Goal: Task Accomplishment & Management: Manage account settings

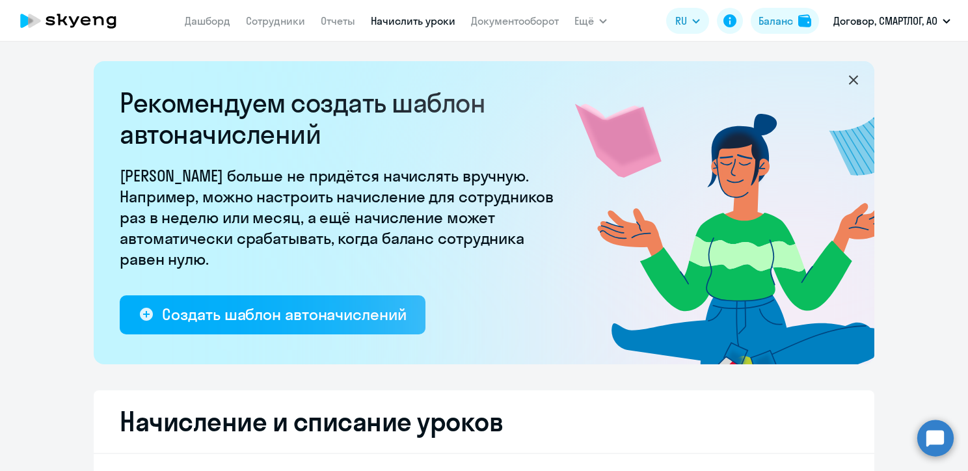
select select "10"
click at [420, 24] on link "Начислить уроки" at bounding box center [413, 20] width 85 height 13
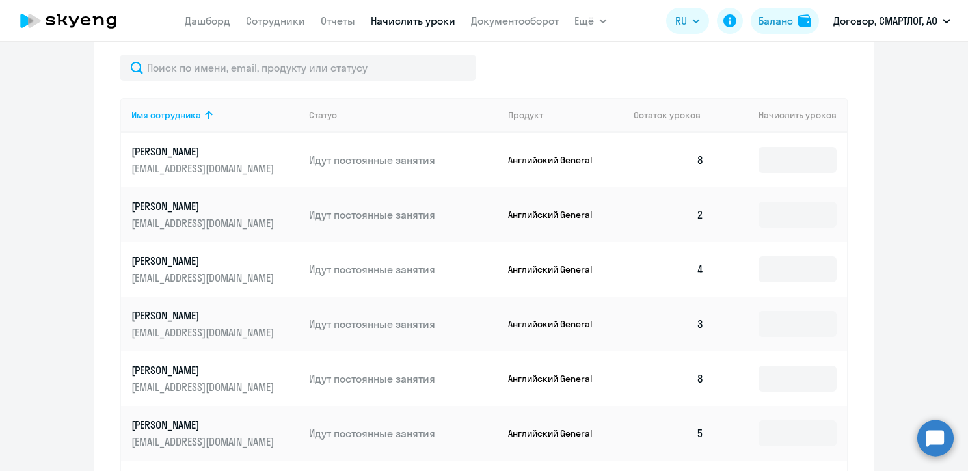
scroll to position [586, 0]
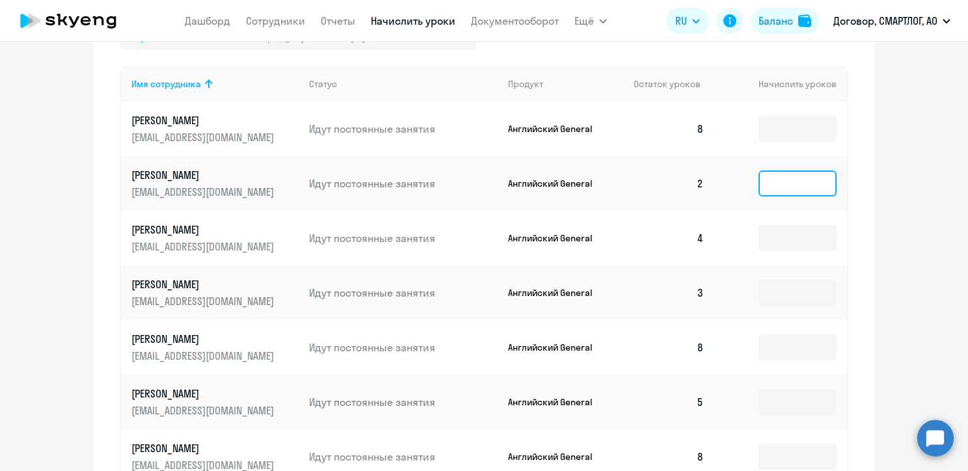
click at [812, 185] on input at bounding box center [798, 183] width 78 height 26
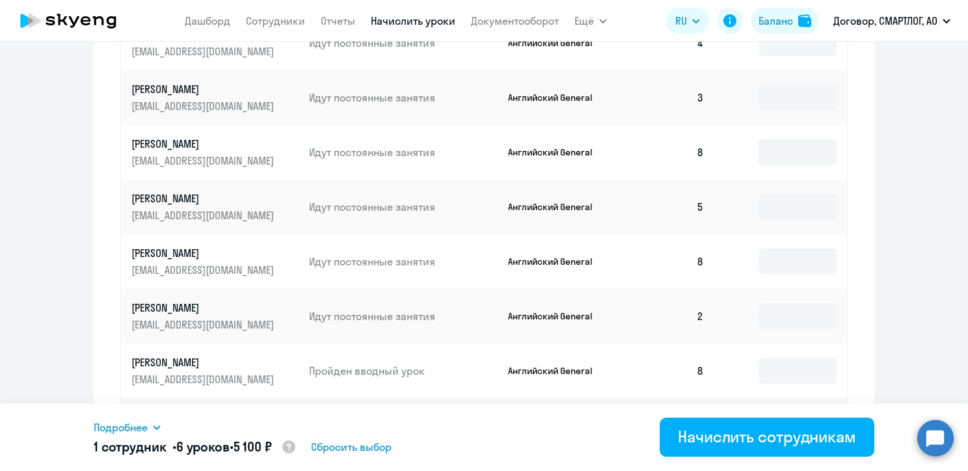
scroll to position [716, 0]
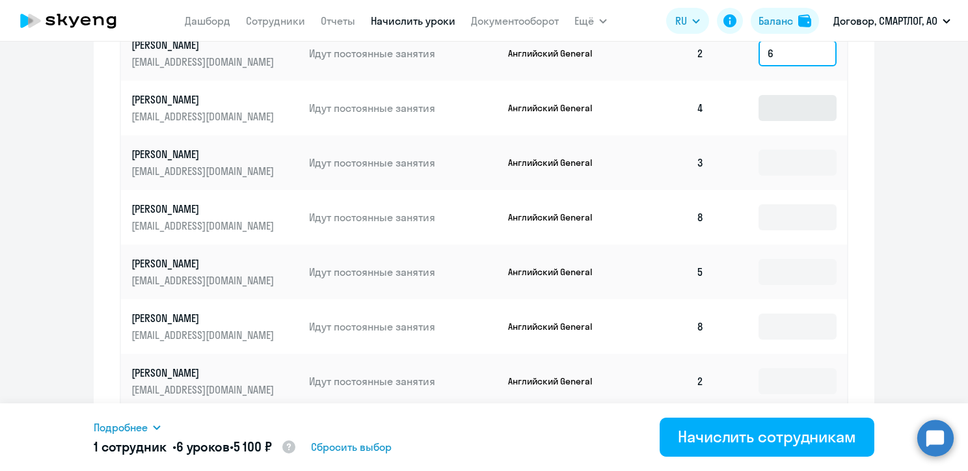
type input "6"
click at [793, 113] on input at bounding box center [798, 108] width 78 height 26
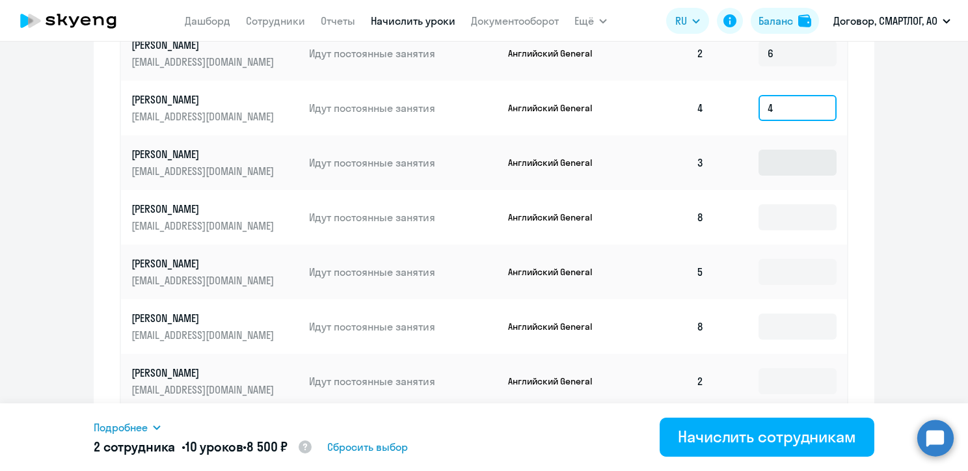
type input "4"
click at [780, 163] on input at bounding box center [798, 163] width 78 height 26
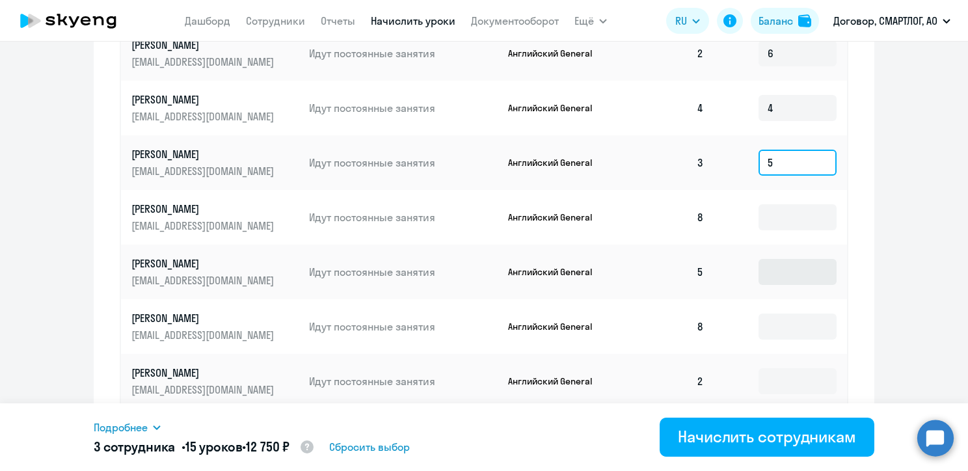
type input "5"
click at [774, 265] on input at bounding box center [798, 272] width 78 height 26
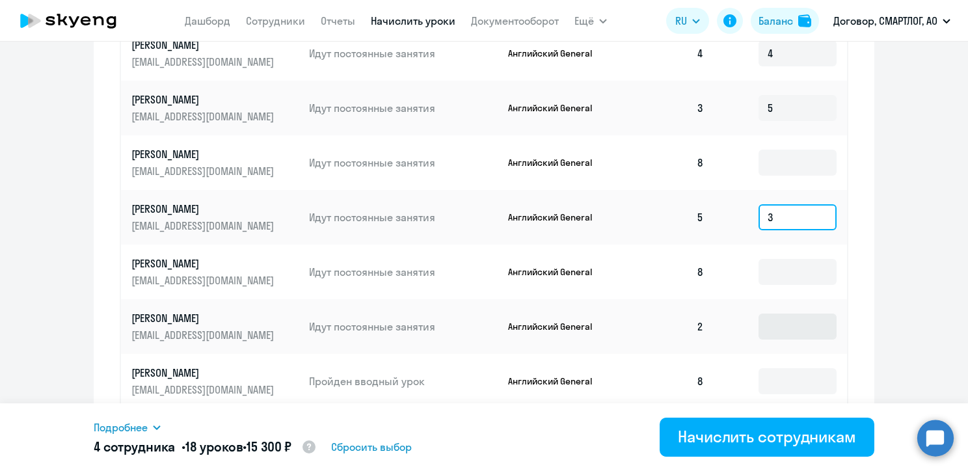
scroll to position [846, 0]
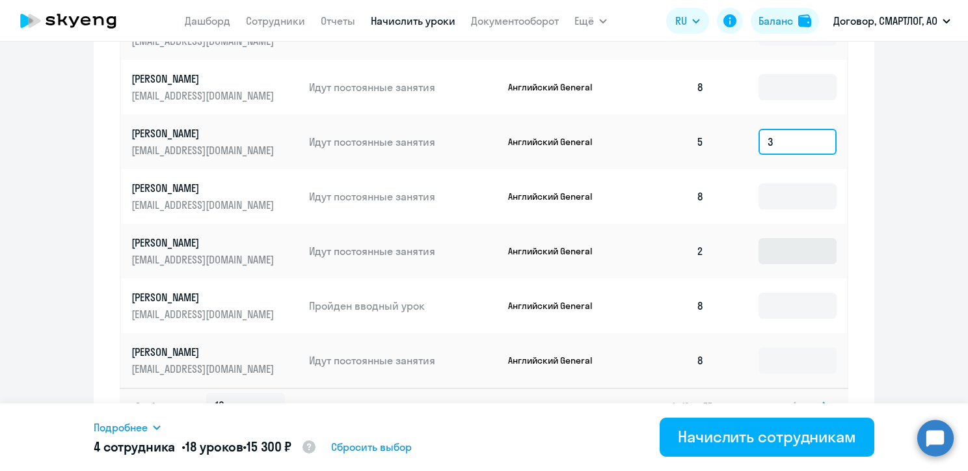
type input "3"
click at [766, 252] on input at bounding box center [798, 251] width 78 height 26
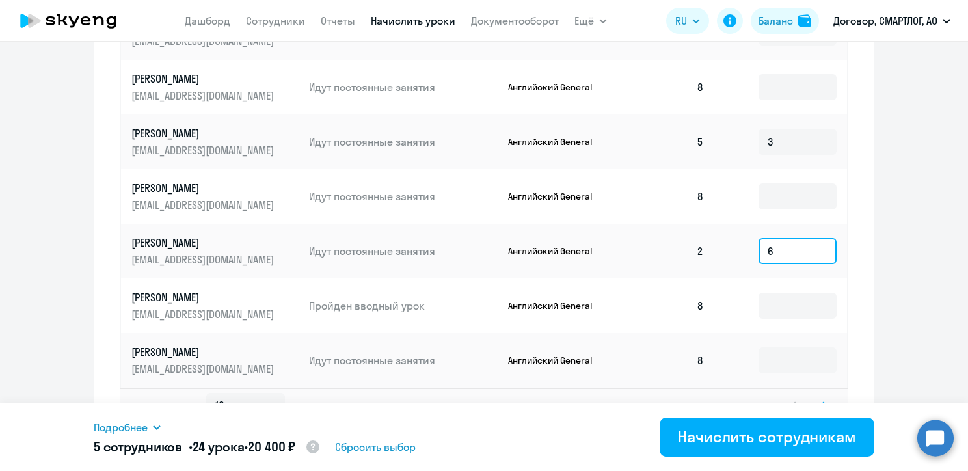
scroll to position [872, 0]
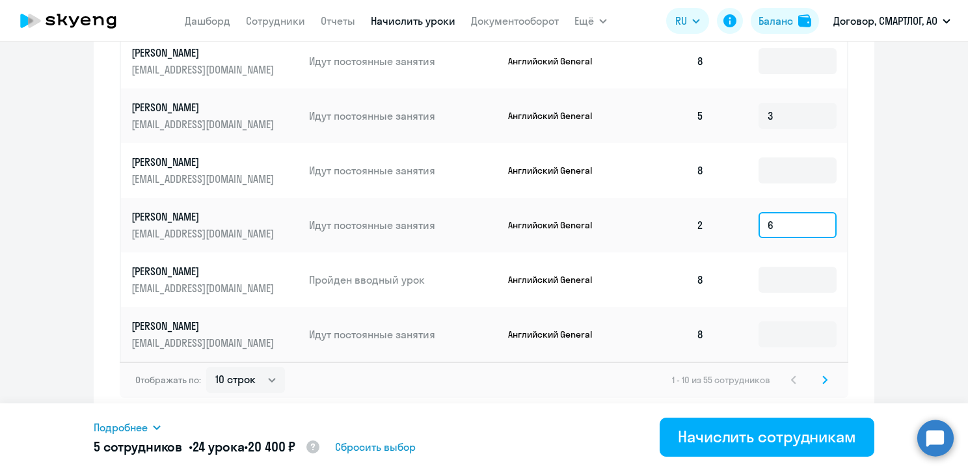
type input "6"
click at [822, 378] on icon at bounding box center [824, 379] width 5 height 9
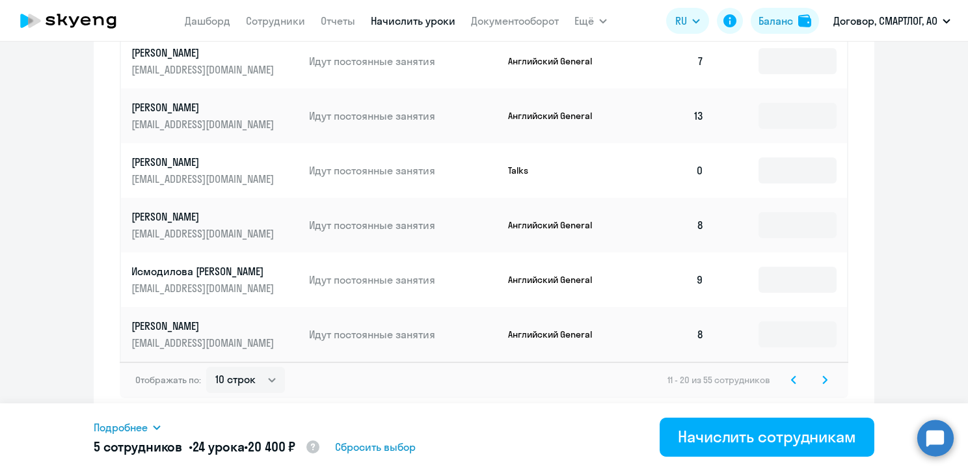
click at [822, 383] on icon at bounding box center [824, 379] width 5 height 9
click at [800, 279] on input at bounding box center [798, 280] width 78 height 26
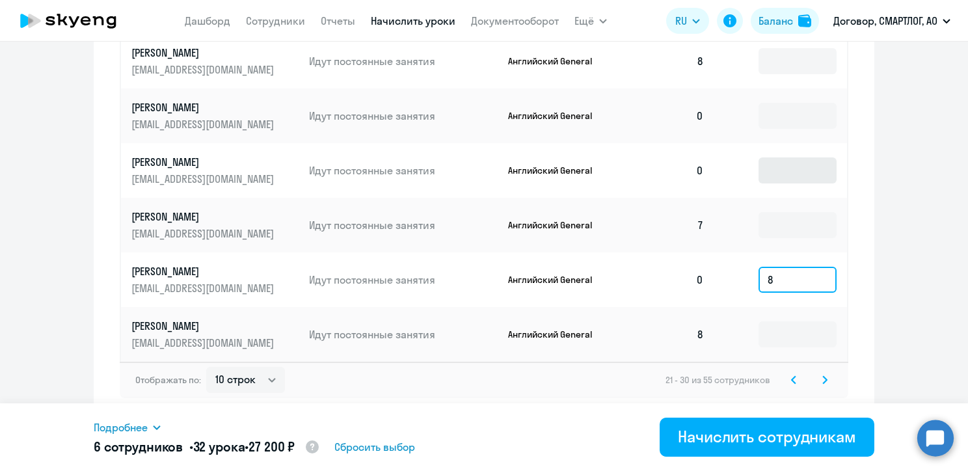
type input "8"
click at [783, 177] on input at bounding box center [798, 170] width 78 height 26
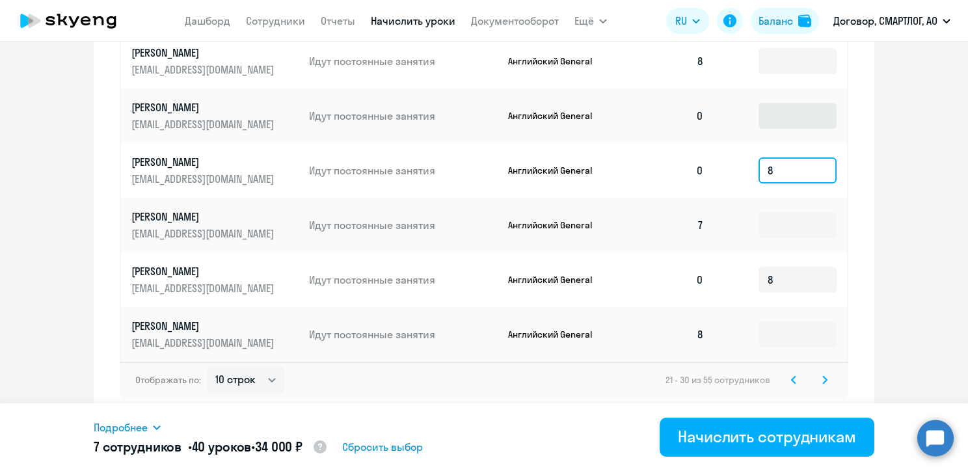
type input "8"
click at [773, 107] on input at bounding box center [798, 116] width 78 height 26
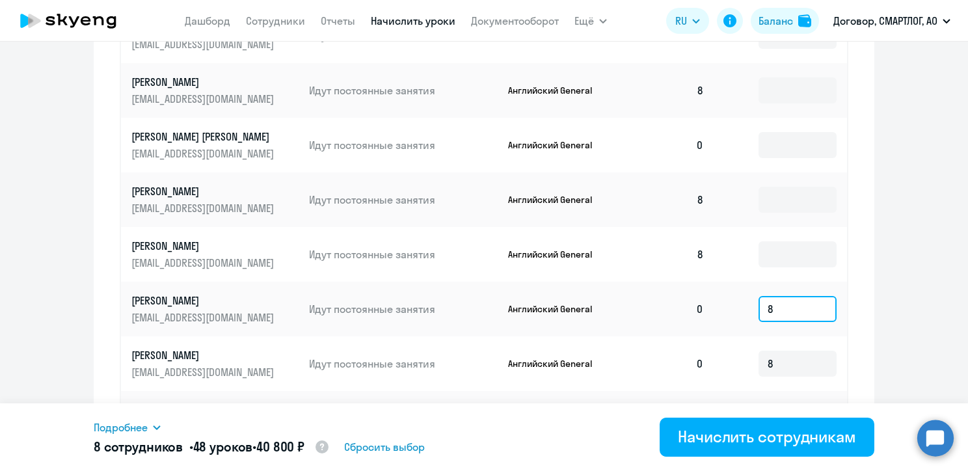
scroll to position [677, 0]
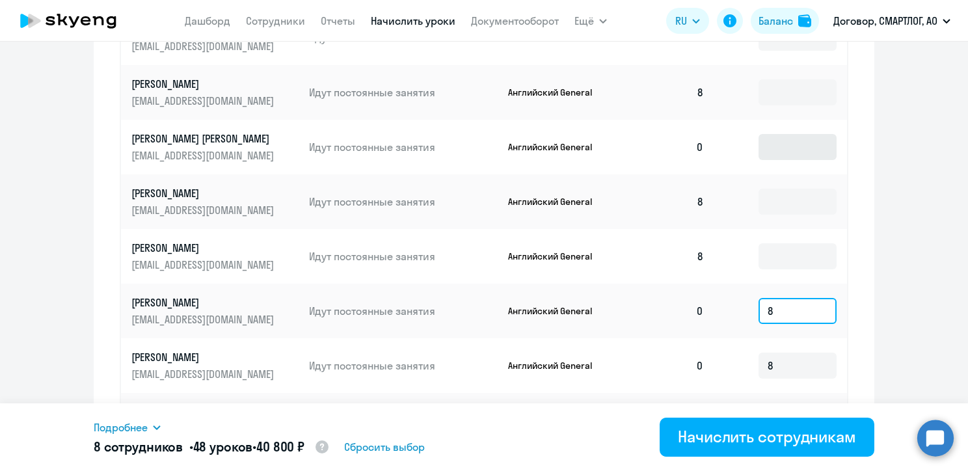
type input "8"
click at [782, 143] on input at bounding box center [798, 147] width 78 height 26
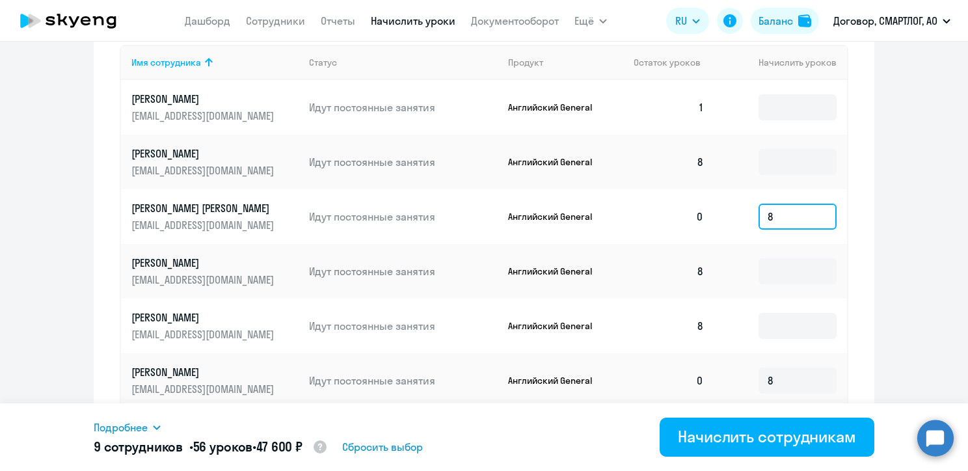
scroll to position [481, 0]
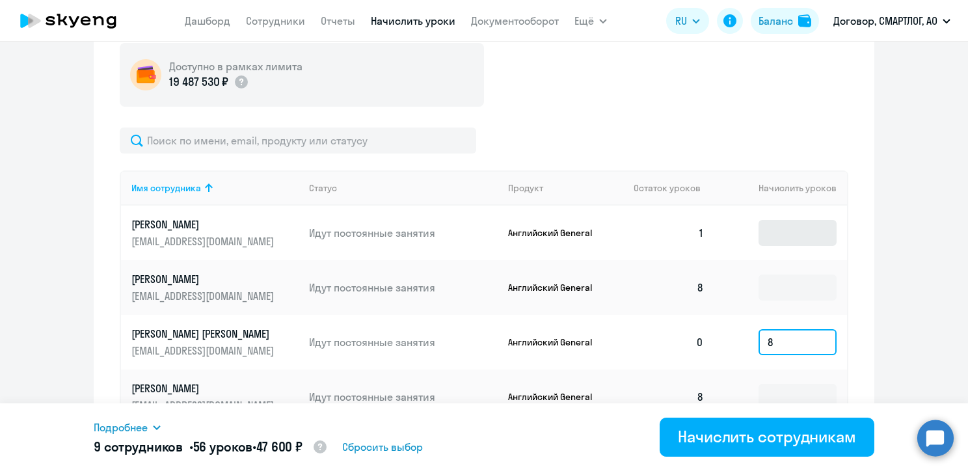
type input "8"
click at [779, 221] on input at bounding box center [798, 233] width 78 height 26
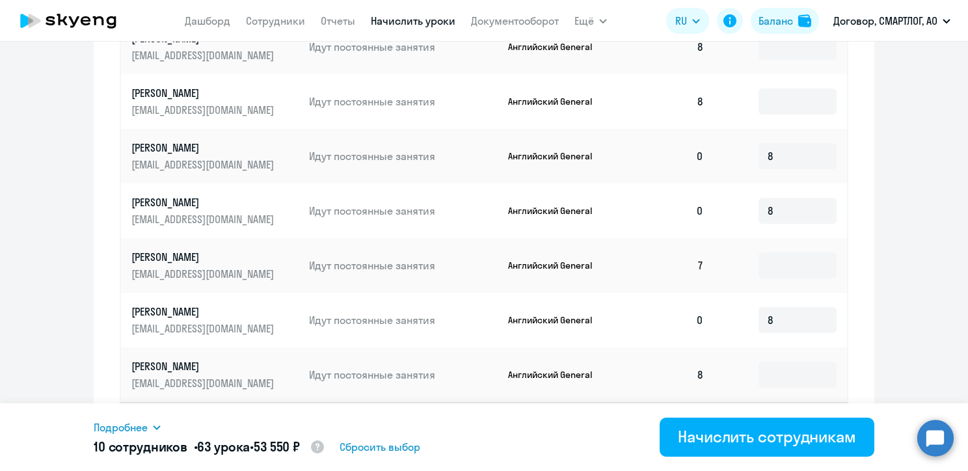
scroll to position [872, 0]
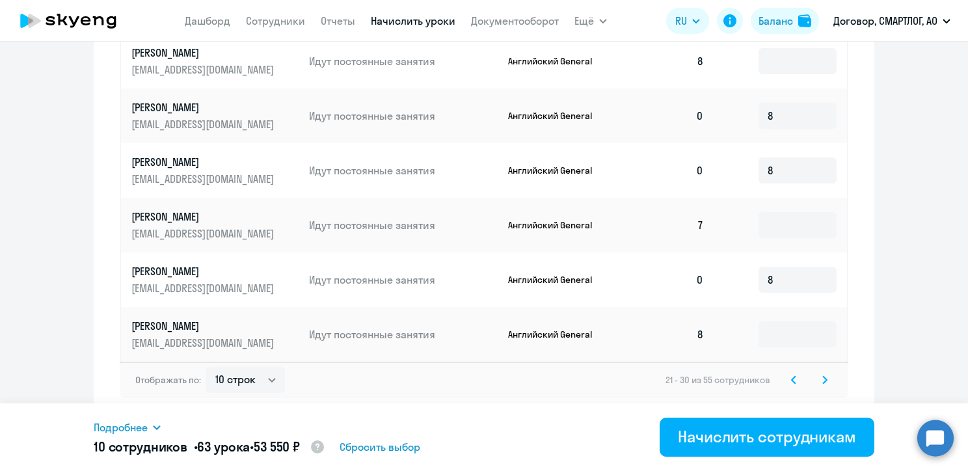
type input "7"
click at [817, 383] on svg-icon at bounding box center [825, 380] width 16 height 16
click at [776, 284] on input at bounding box center [798, 280] width 78 height 26
type input "7"
click at [774, 226] on input at bounding box center [798, 225] width 78 height 26
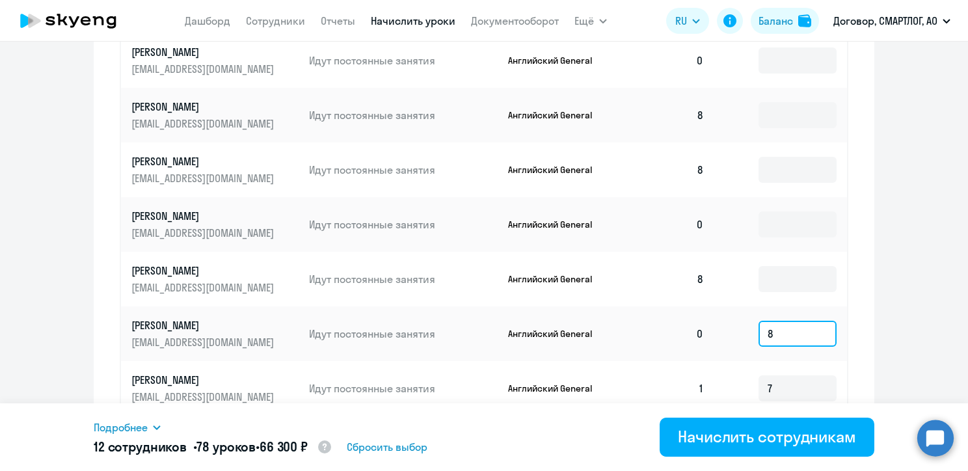
scroll to position [742, 0]
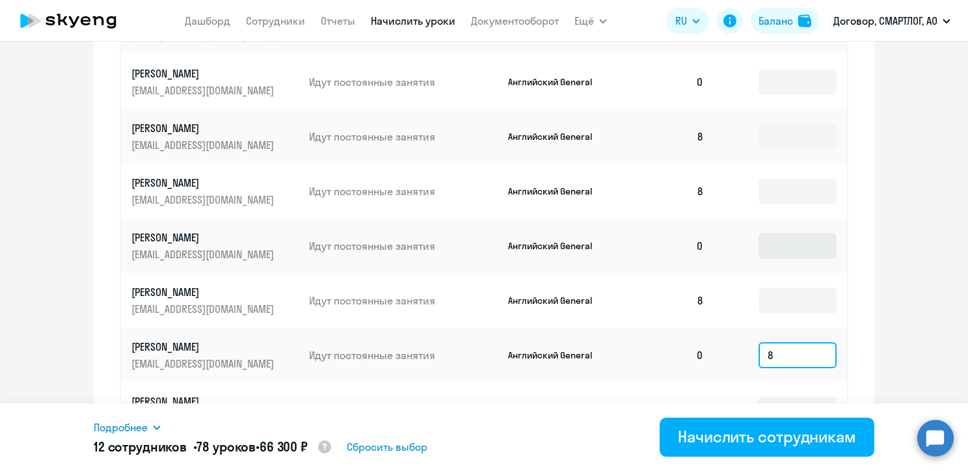
type input "8"
click at [784, 241] on input at bounding box center [798, 246] width 78 height 26
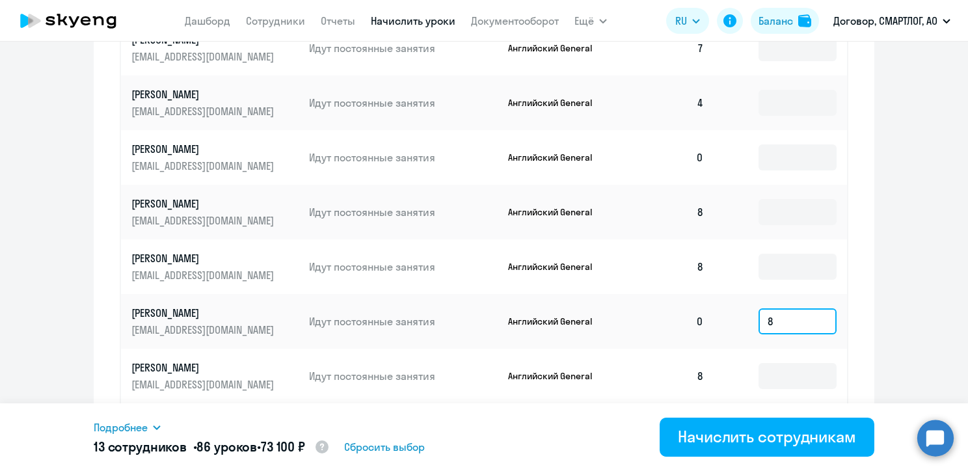
scroll to position [677, 0]
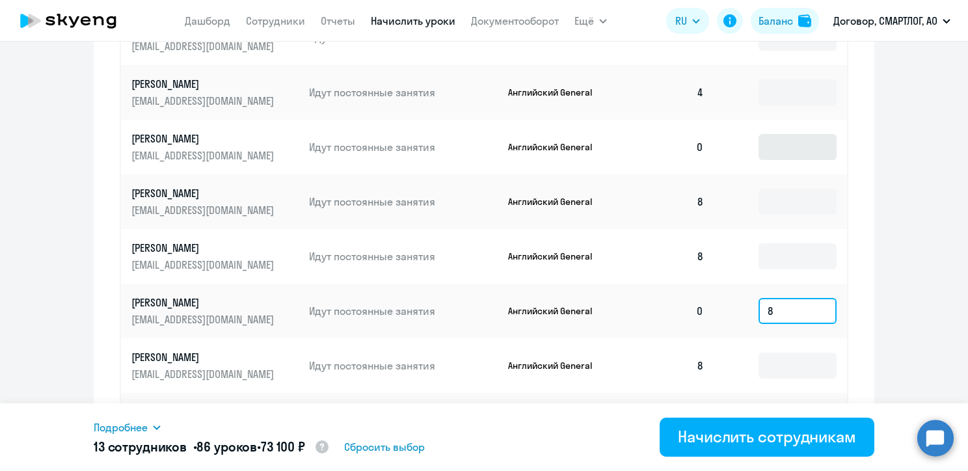
type input "8"
click at [776, 159] on input at bounding box center [798, 147] width 78 height 26
type input "8"
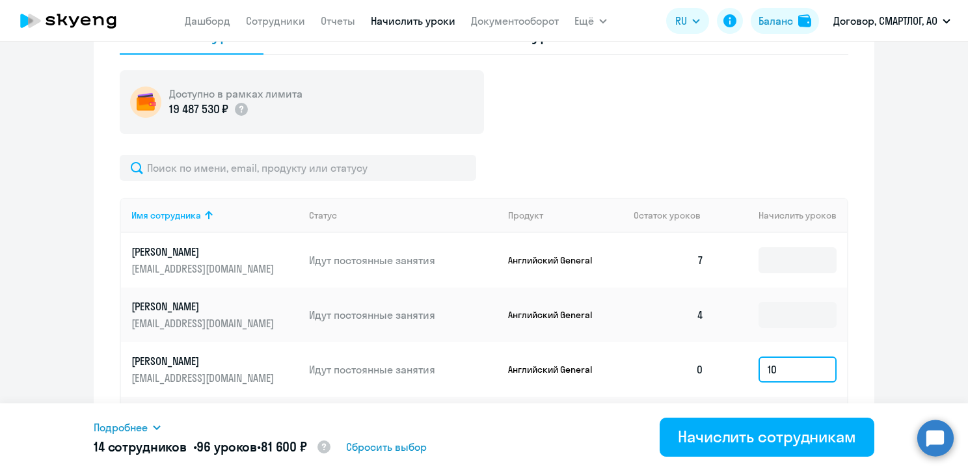
scroll to position [547, 0]
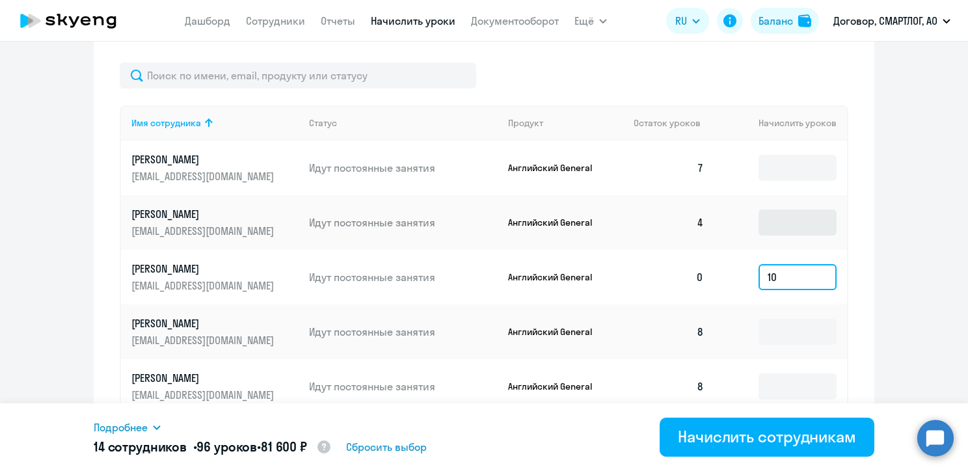
type input "10"
click at [783, 219] on input at bounding box center [798, 222] width 78 height 26
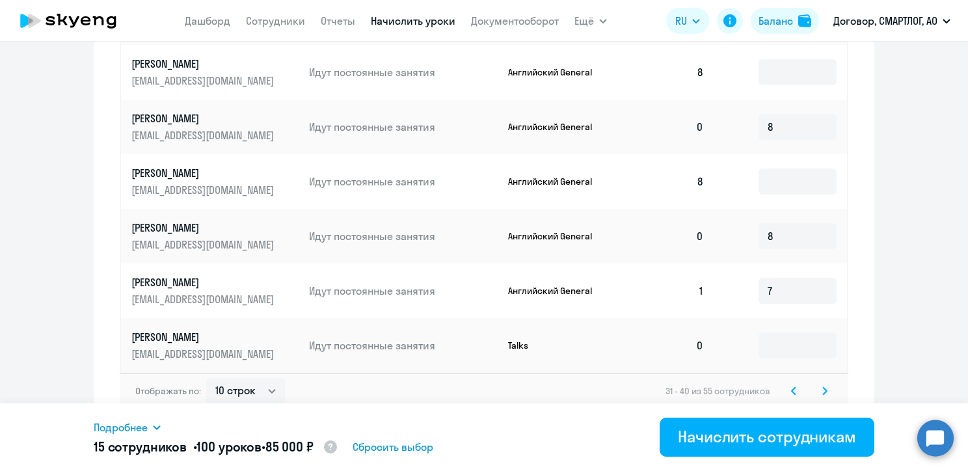
scroll to position [872, 0]
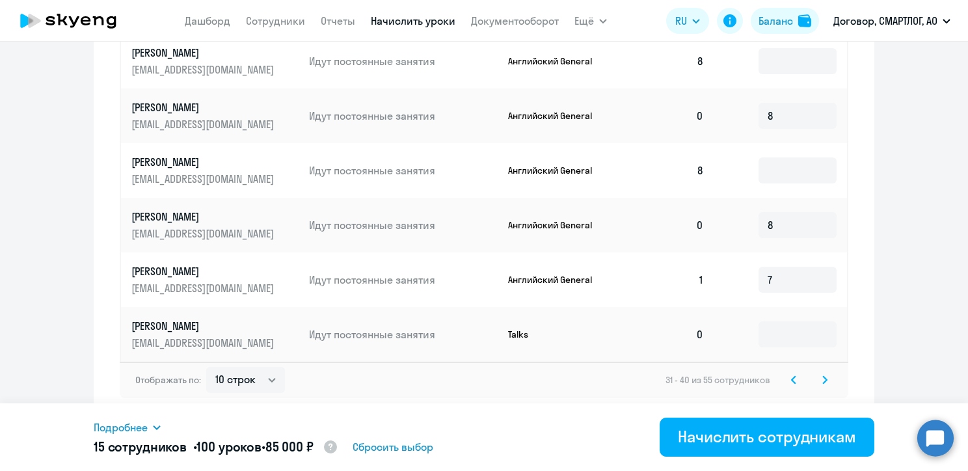
type input "4"
click at [823, 383] on svg-icon at bounding box center [825, 380] width 16 height 16
click at [766, 226] on input at bounding box center [798, 225] width 78 height 26
type input "8"
click at [822, 383] on icon at bounding box center [824, 379] width 5 height 9
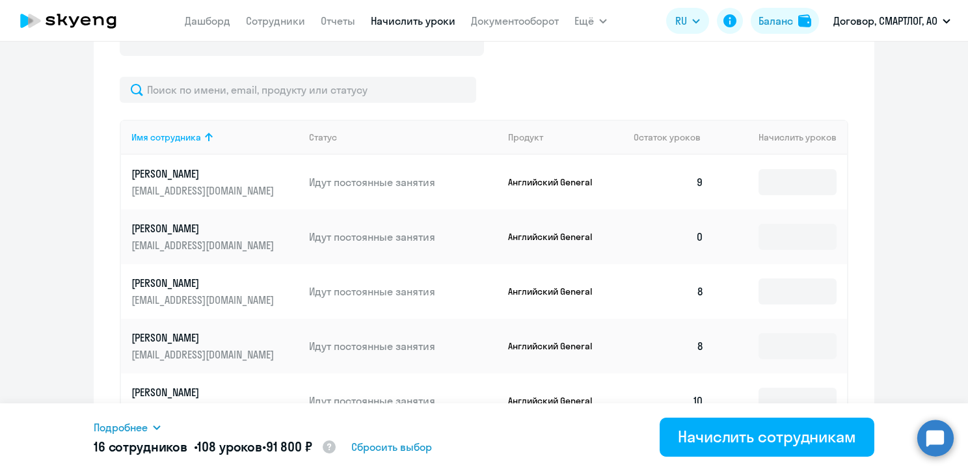
scroll to position [534, 0]
click at [785, 243] on input at bounding box center [798, 236] width 78 height 26
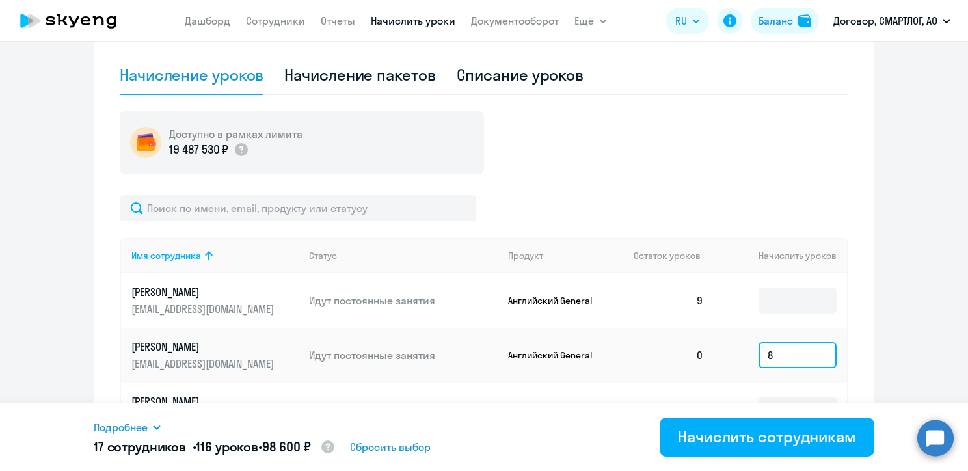
scroll to position [403, 0]
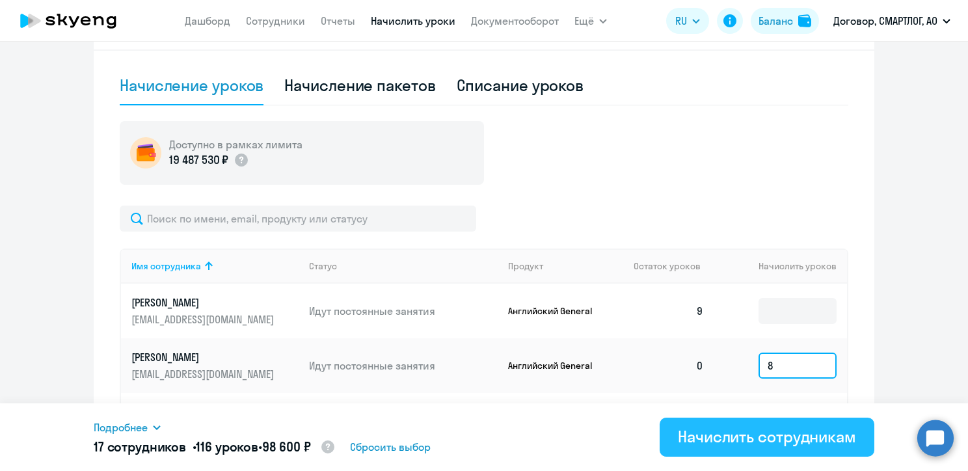
type input "8"
click at [735, 432] on div "Начислить сотрудникам" at bounding box center [767, 436] width 178 height 21
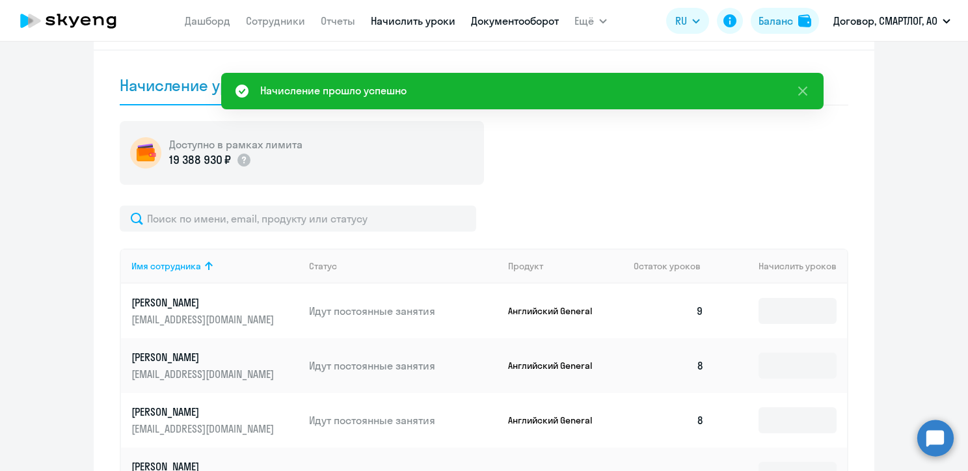
click at [482, 23] on link "Документооборот" at bounding box center [515, 20] width 88 height 13
